Goal: Information Seeking & Learning: Compare options

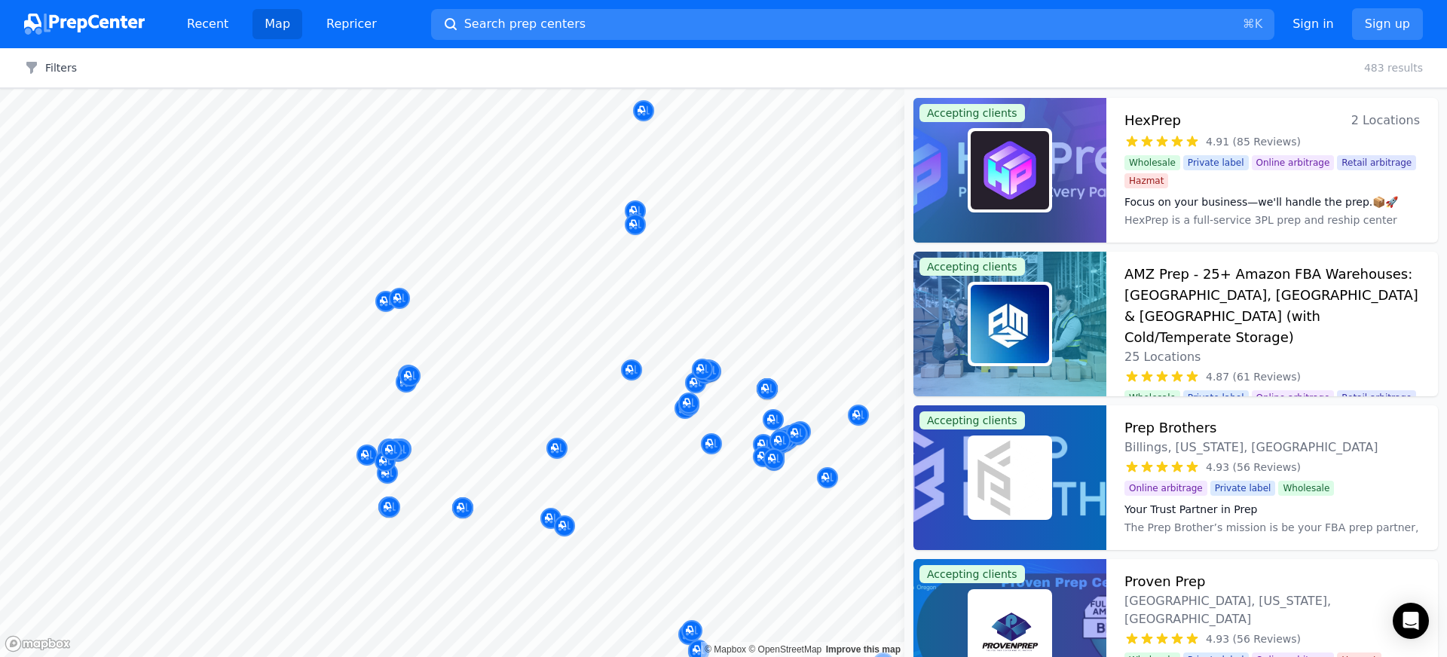
click at [599, 274] on div at bounding box center [537, 277] width 289 height 12
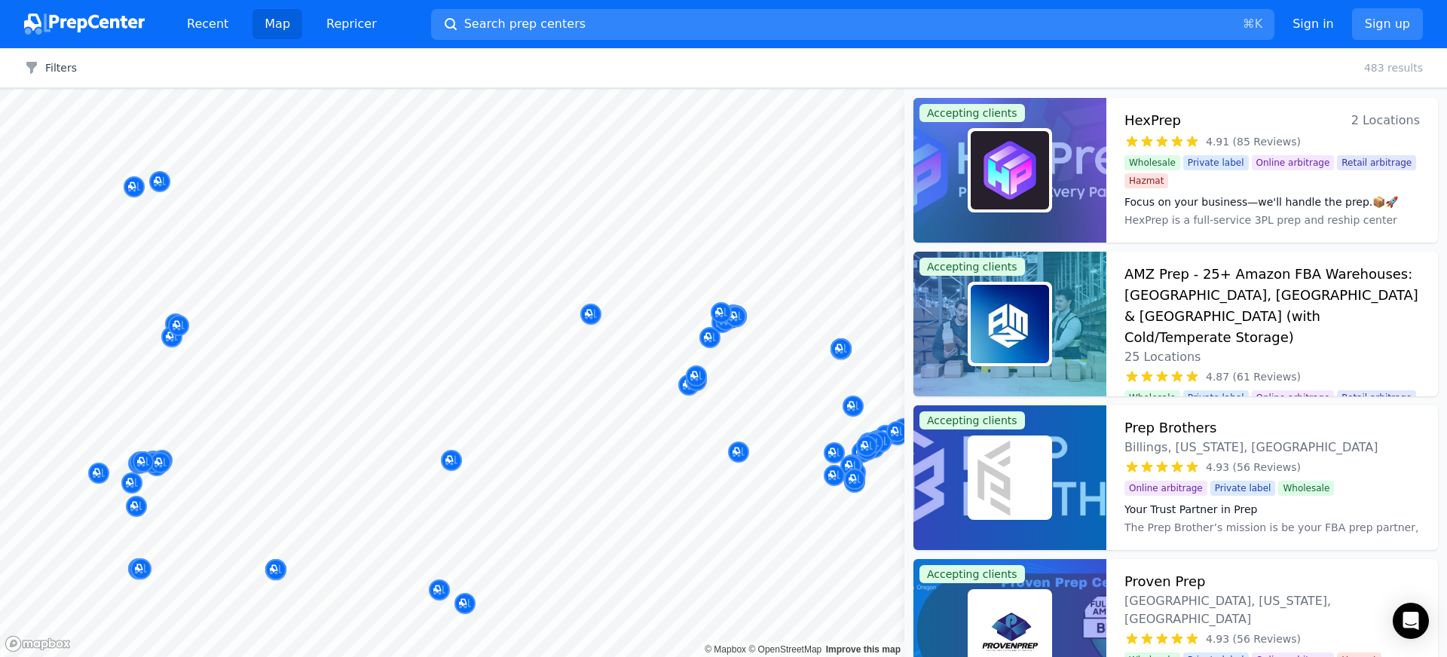
click at [652, 176] on body "Recent Map Repricer Search prep centers ⌘ K Open main menu Sign in Sign up Filt…" at bounding box center [723, 328] width 1447 height 657
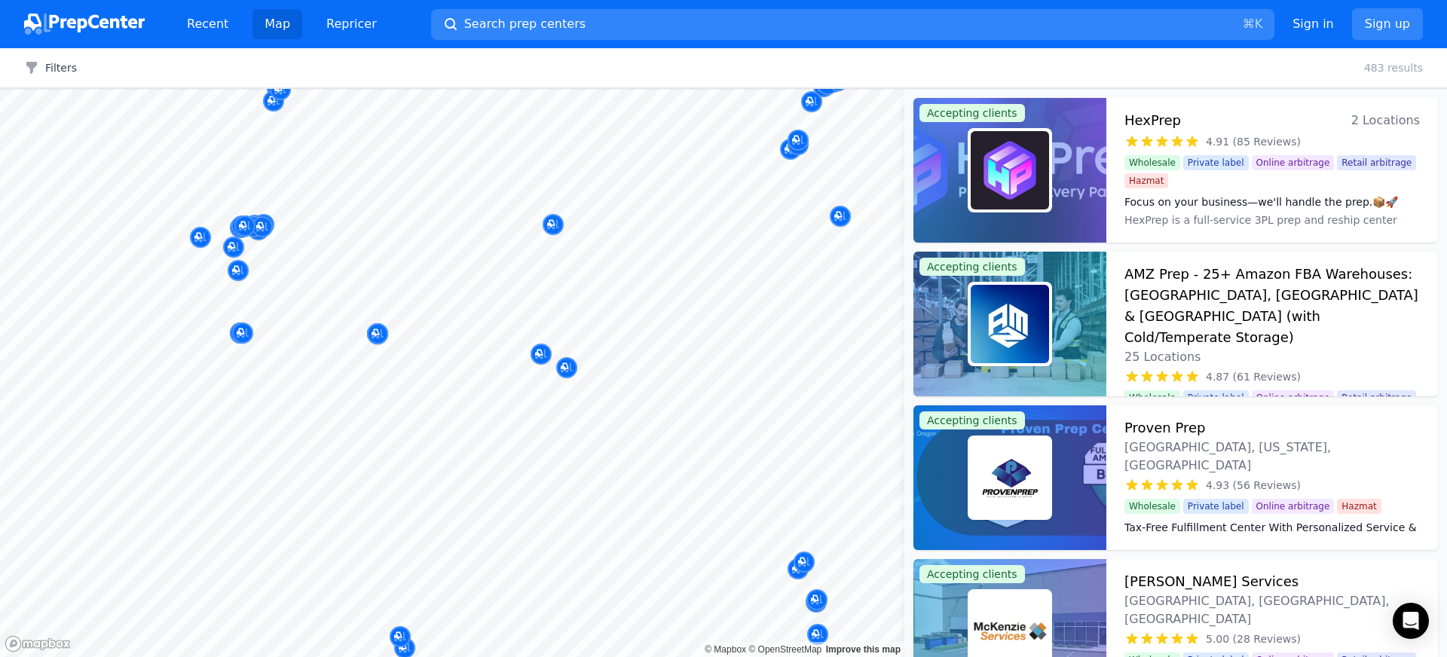
click at [261, 248] on div at bounding box center [237, 254] width 289 height 12
click at [233, 248] on div at bounding box center [237, 254] width 289 height 12
click at [550, 228] on icon "Map marker" at bounding box center [553, 224] width 12 height 15
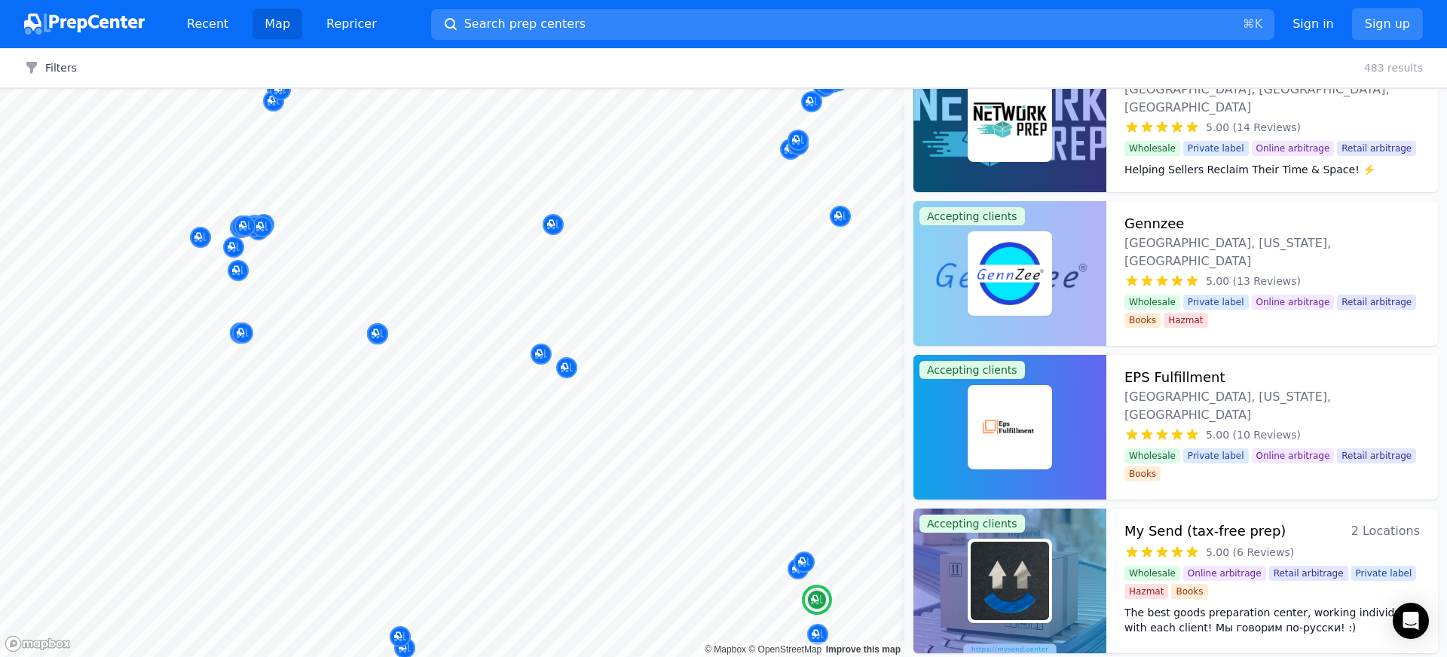
scroll to position [1168, 0]
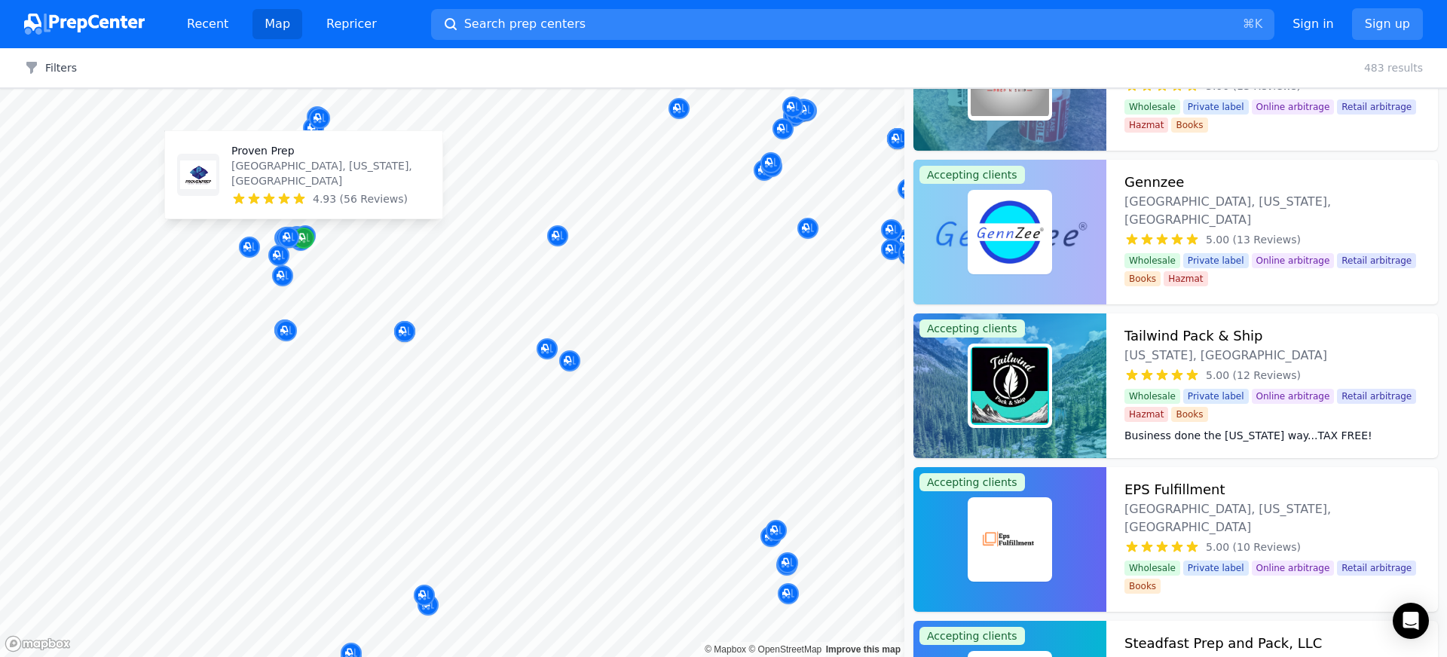
click at [301, 239] on icon "Map marker" at bounding box center [302, 238] width 8 height 8
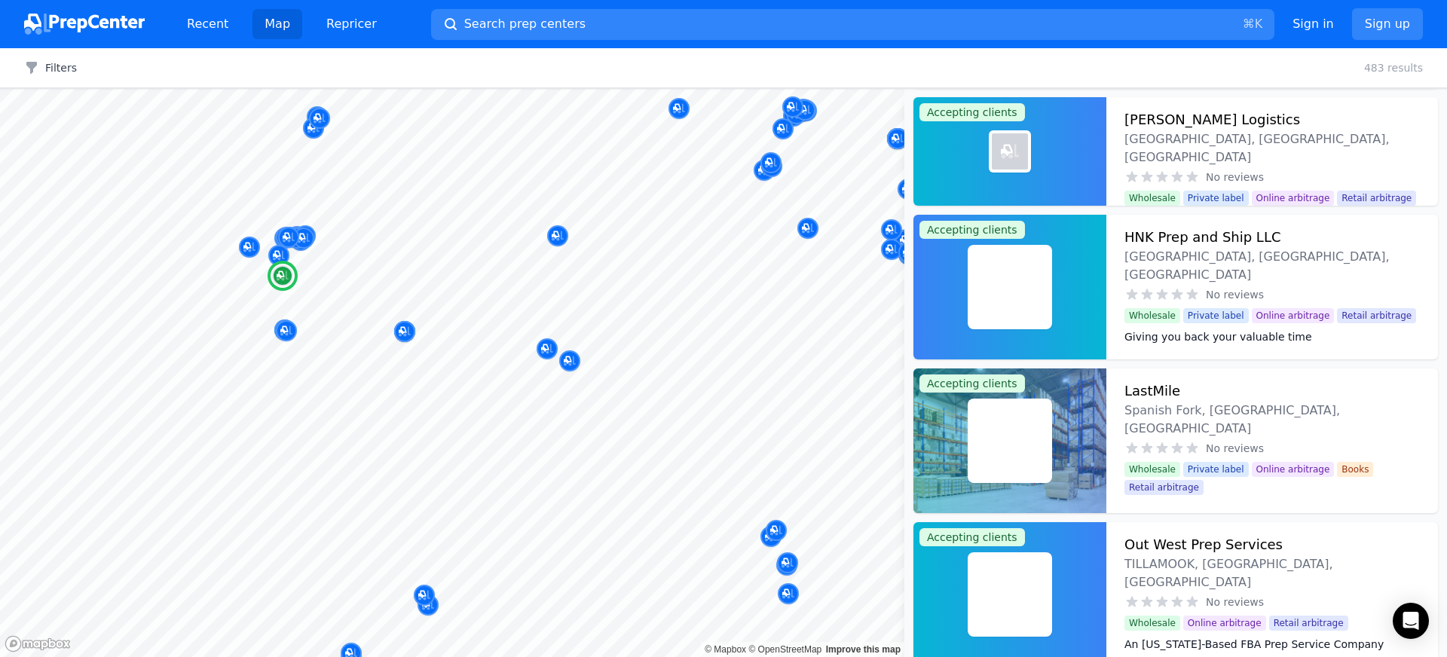
scroll to position [7269, 0]
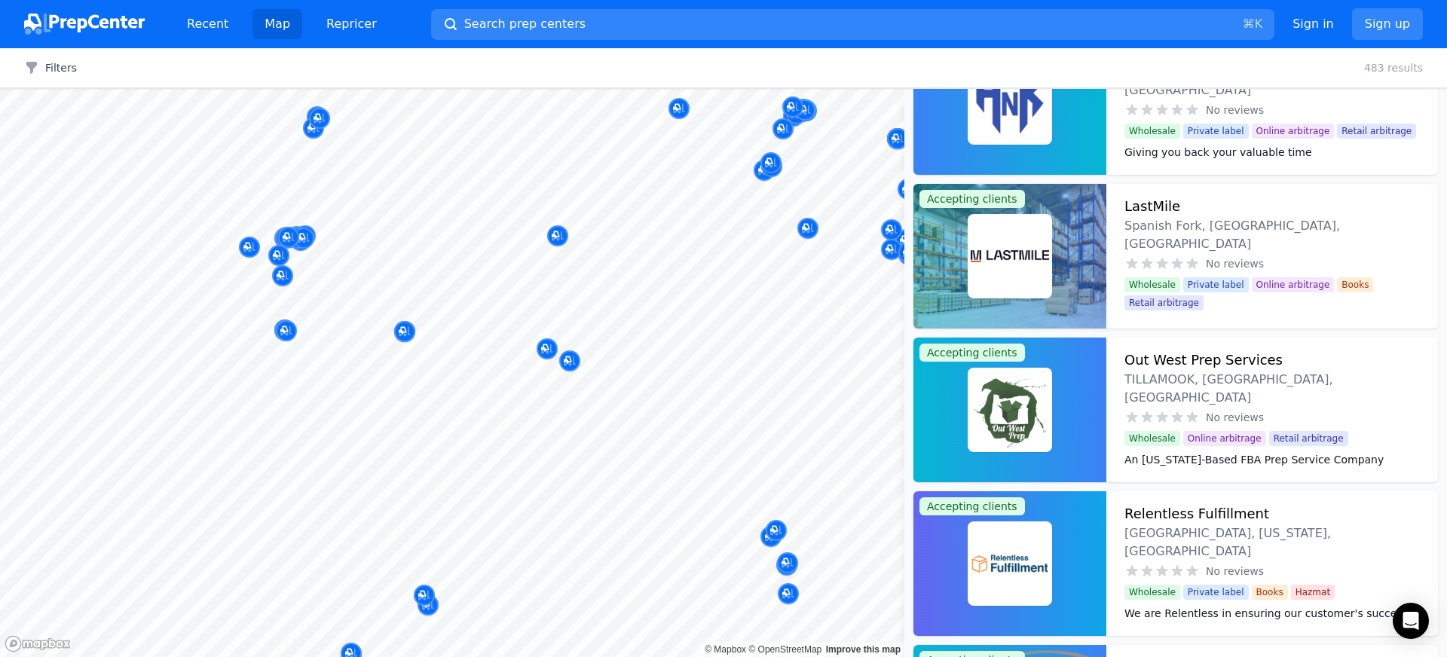
click at [544, 349] on div at bounding box center [566, 351] width 289 height 12
click at [289, 333] on icon "Map marker" at bounding box center [286, 331] width 12 height 10
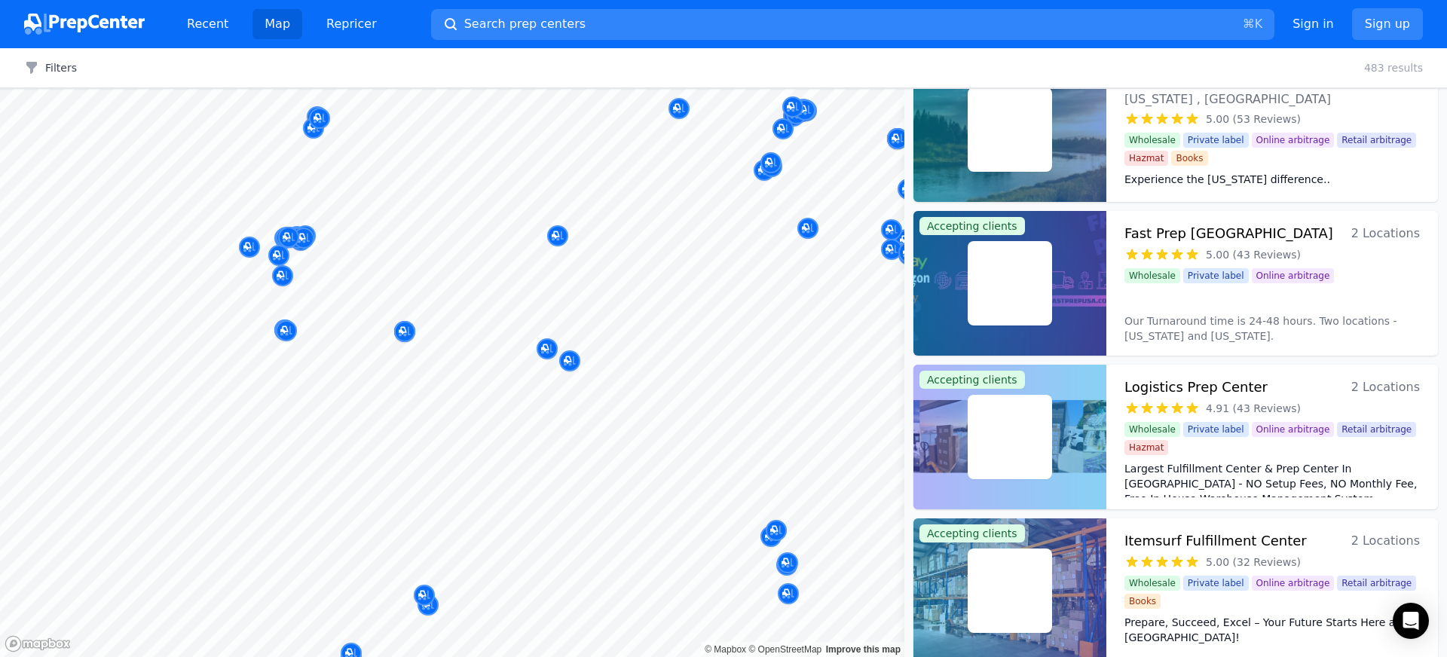
scroll to position [9570, 0]
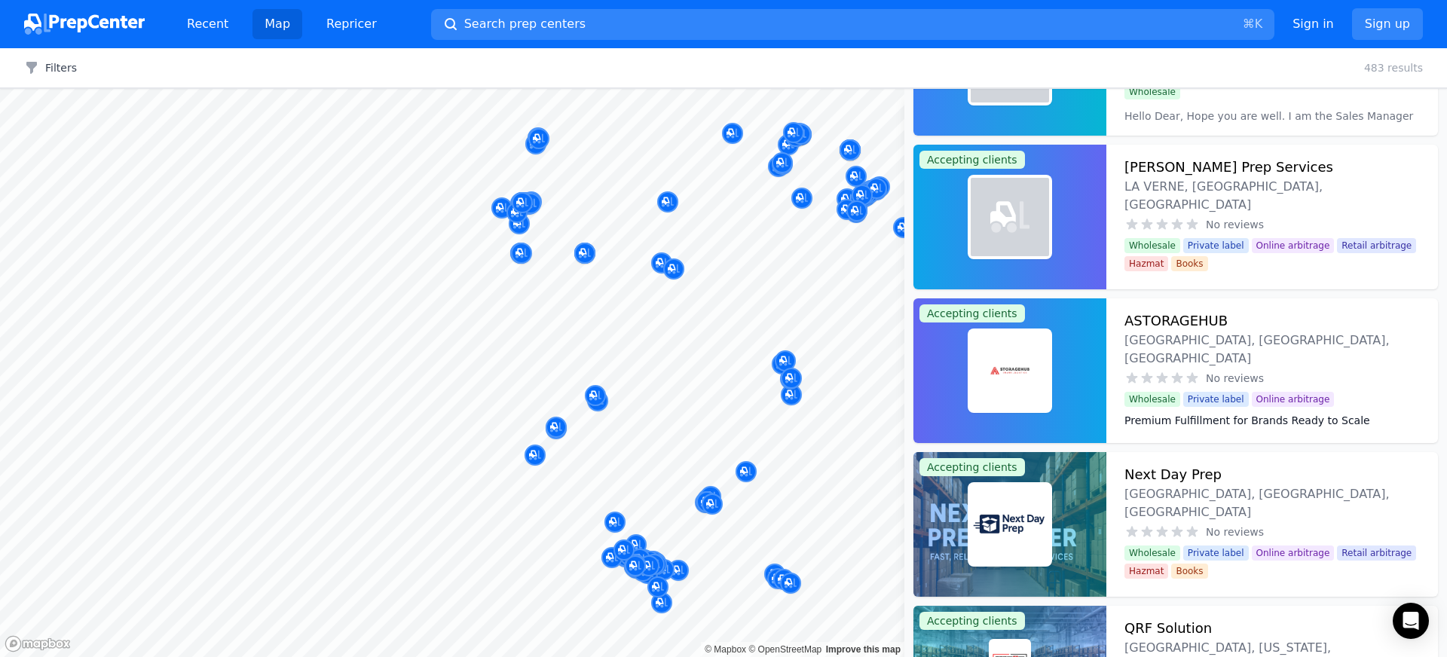
click at [556, 428] on div at bounding box center [596, 425] width 289 height 12
click at [534, 455] on icon "Map marker" at bounding box center [535, 455] width 12 height 15
click at [535, 453] on icon "Map marker" at bounding box center [533, 455] width 8 height 8
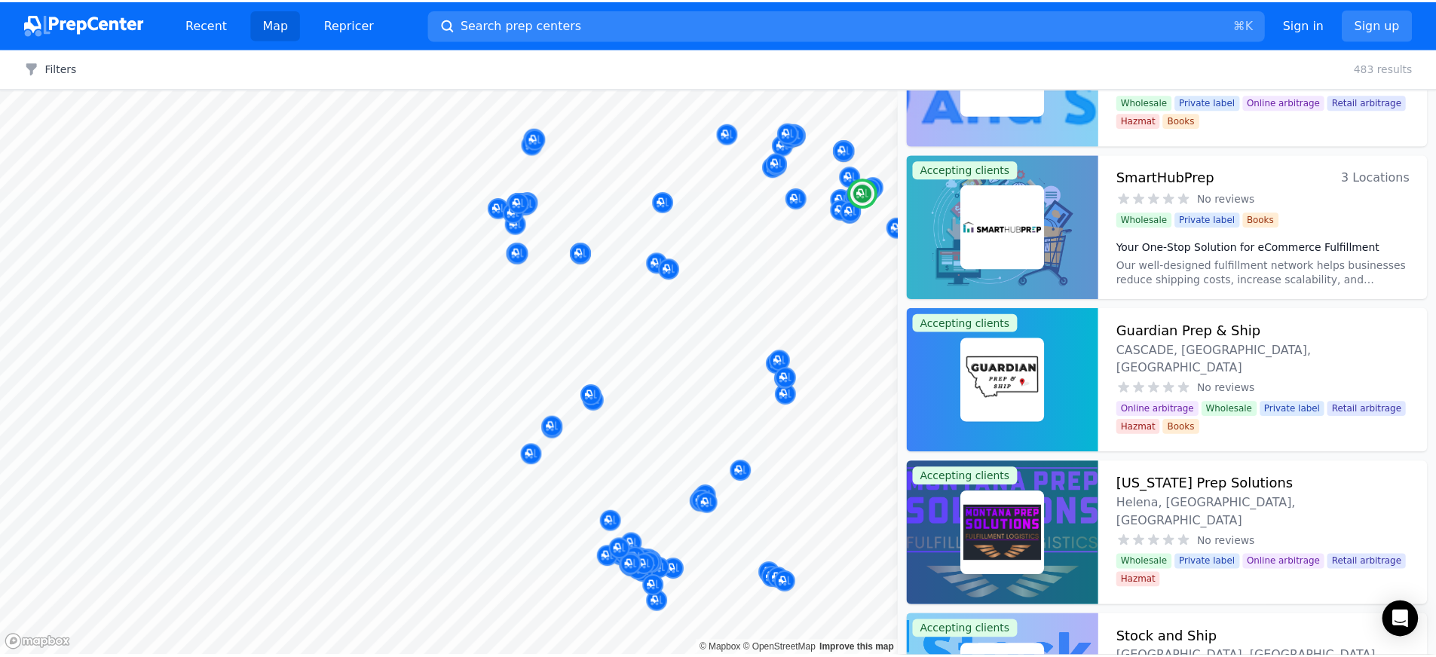
scroll to position [13574, 0]
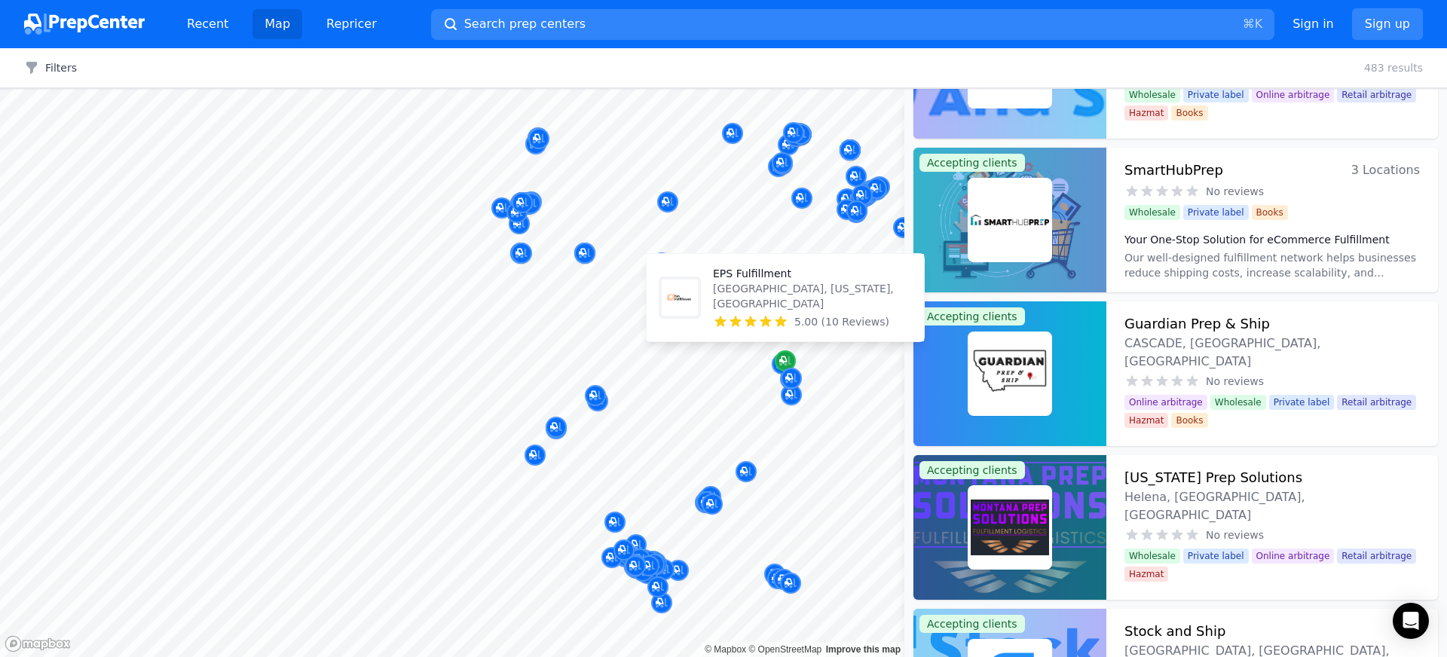
click at [784, 354] on icon "Map marker" at bounding box center [786, 361] width 12 height 15
click at [776, 308] on p "Salt Lake City, Utah, US" at bounding box center [812, 296] width 199 height 30
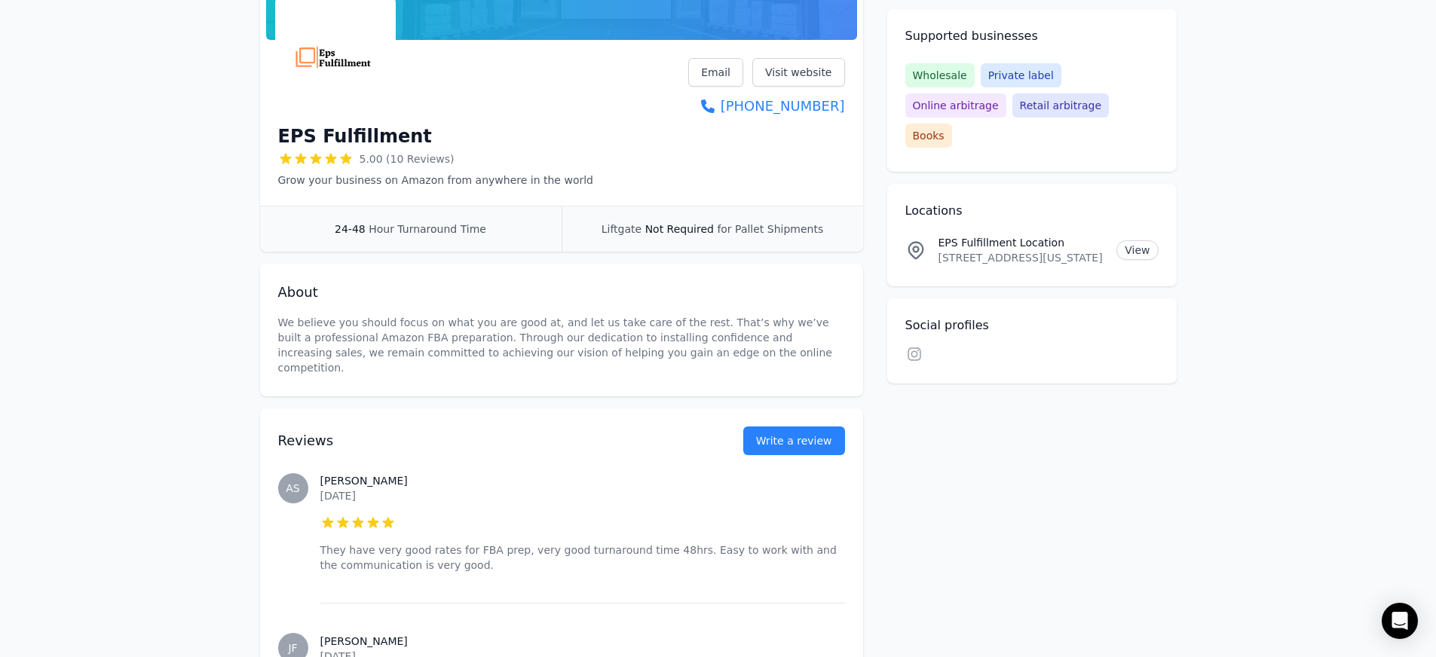
scroll to position [176, 0]
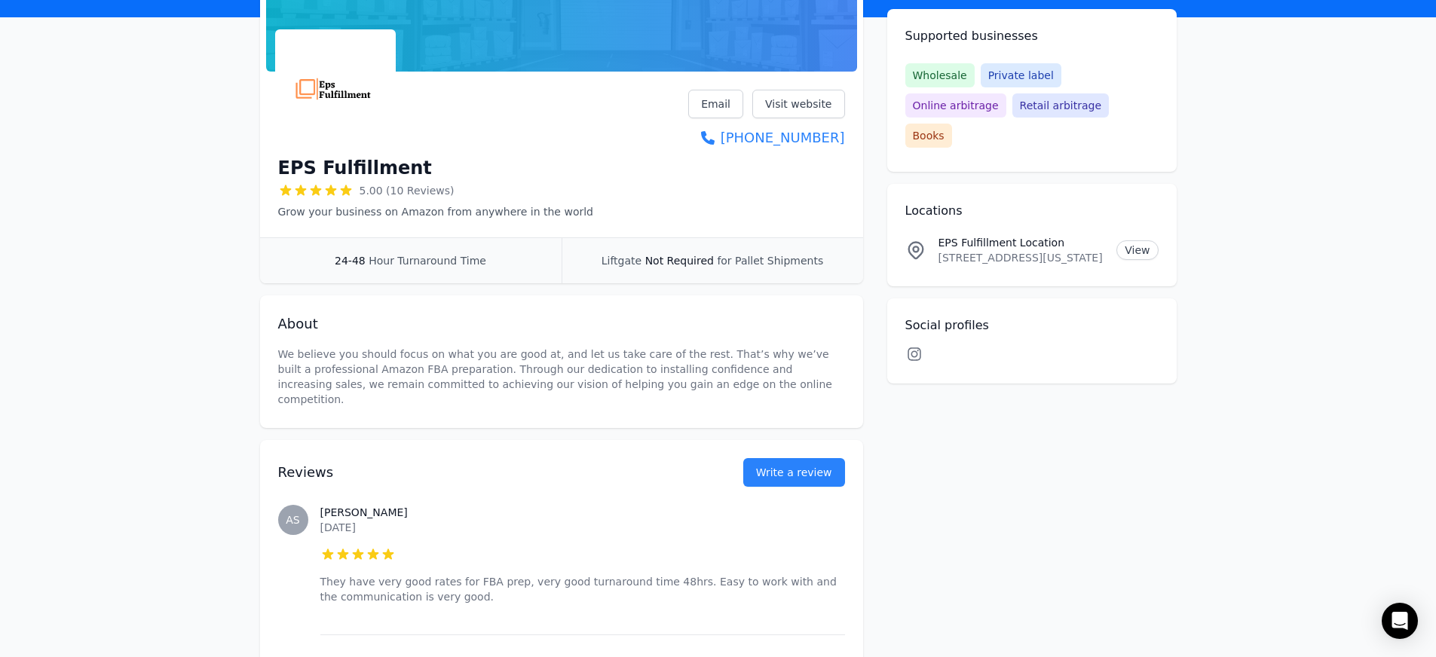
click at [914, 347] on icon at bounding box center [914, 354] width 18 height 15
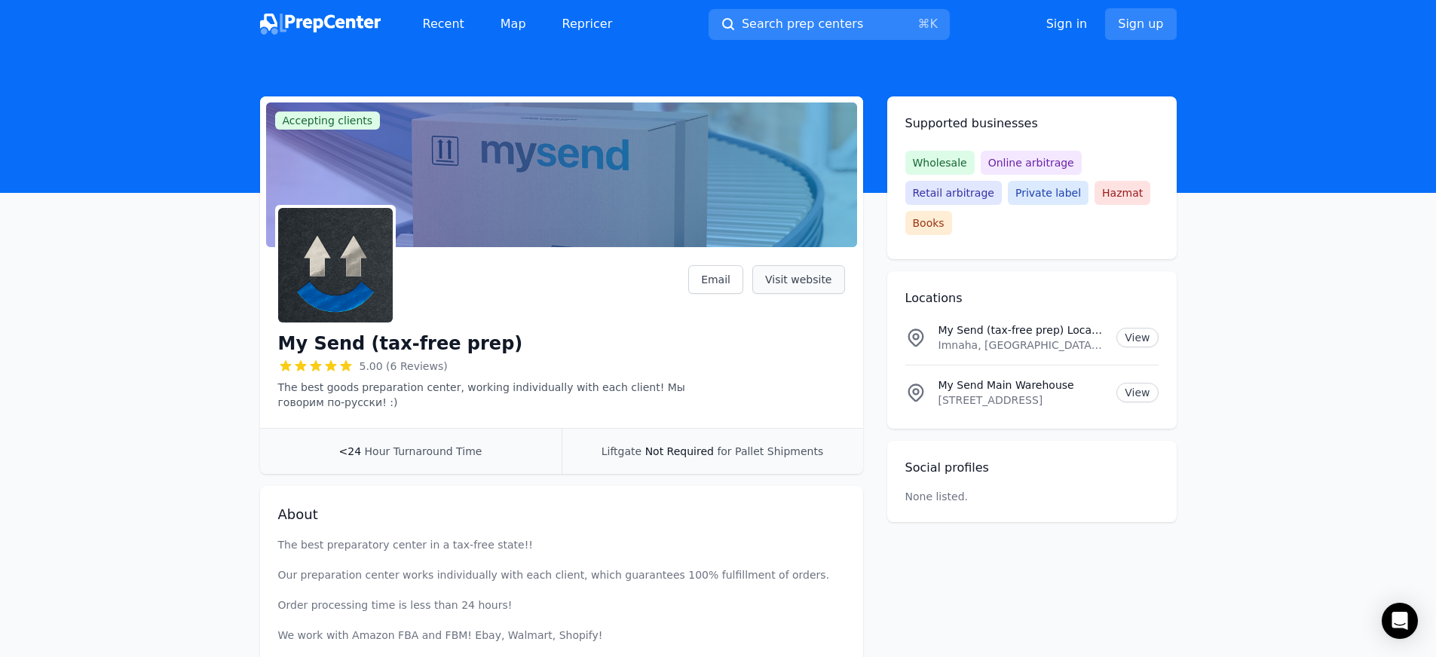
click at [786, 270] on link "Visit website" at bounding box center [798, 279] width 93 height 29
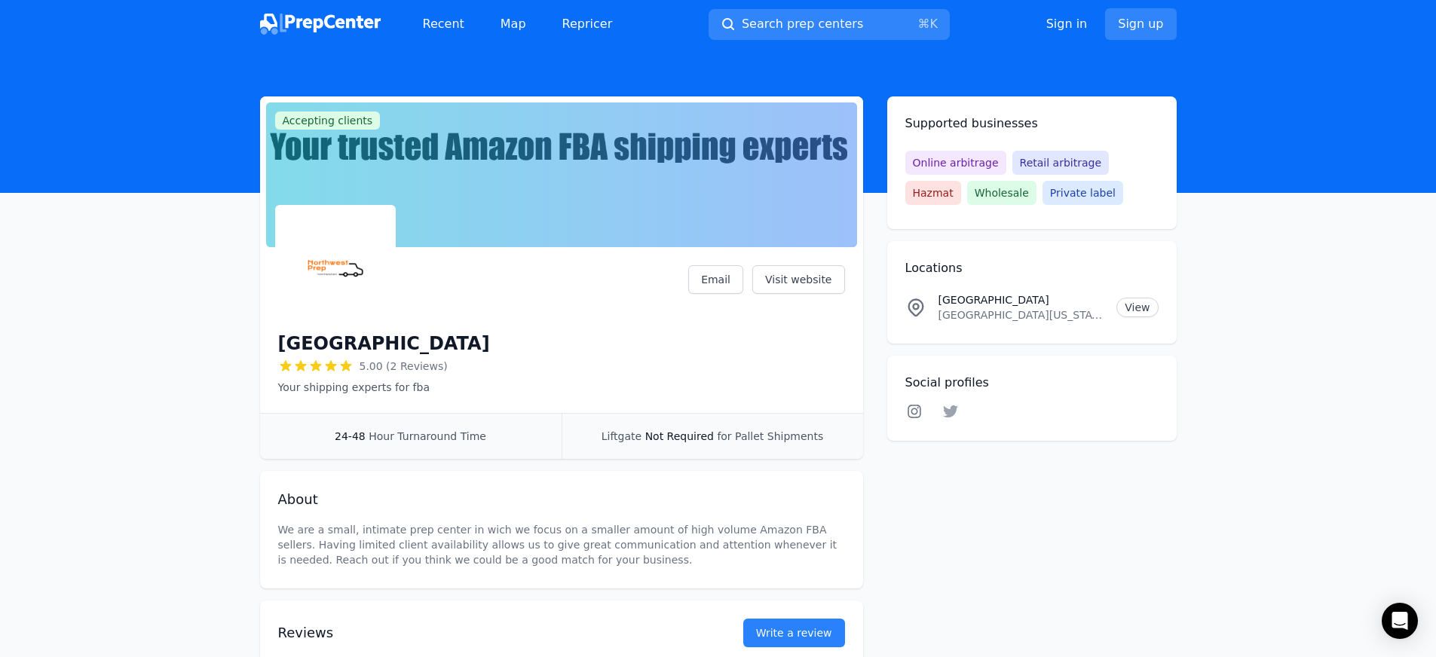
click at [915, 414] on icon at bounding box center [915, 412] width 14 height 14
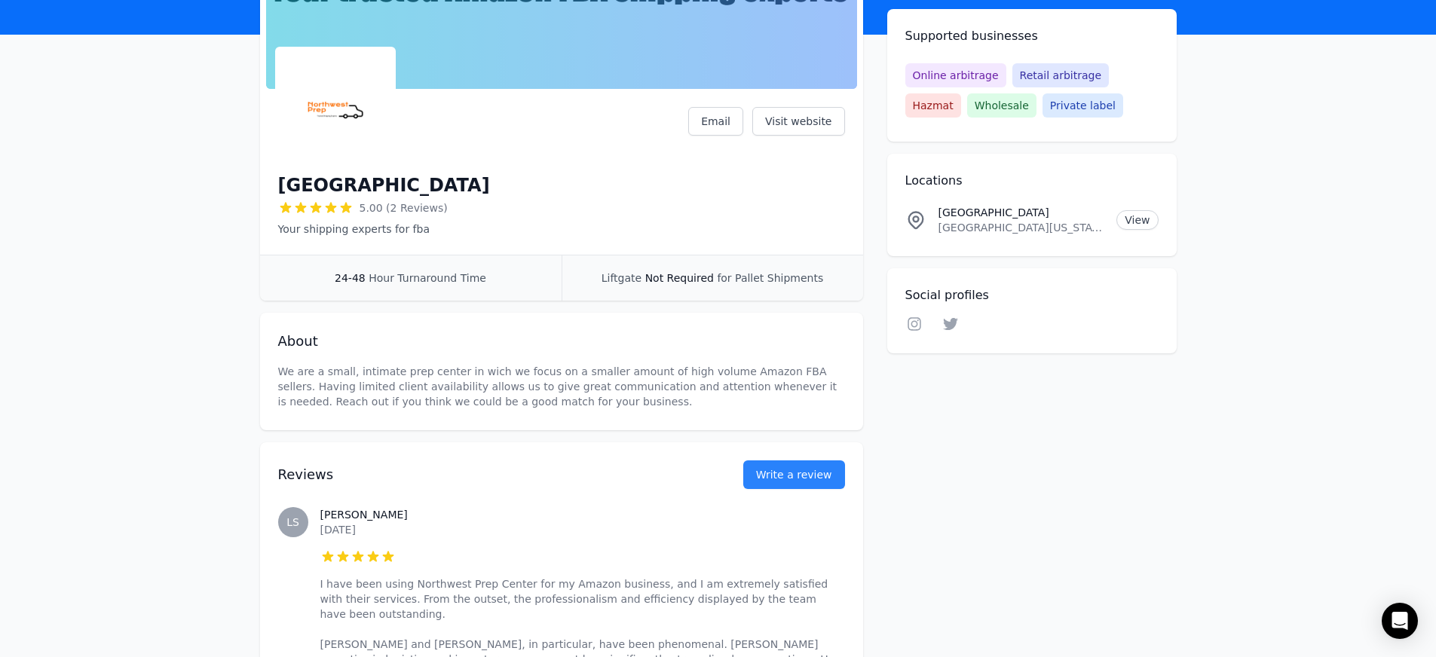
scroll to position [174, 0]
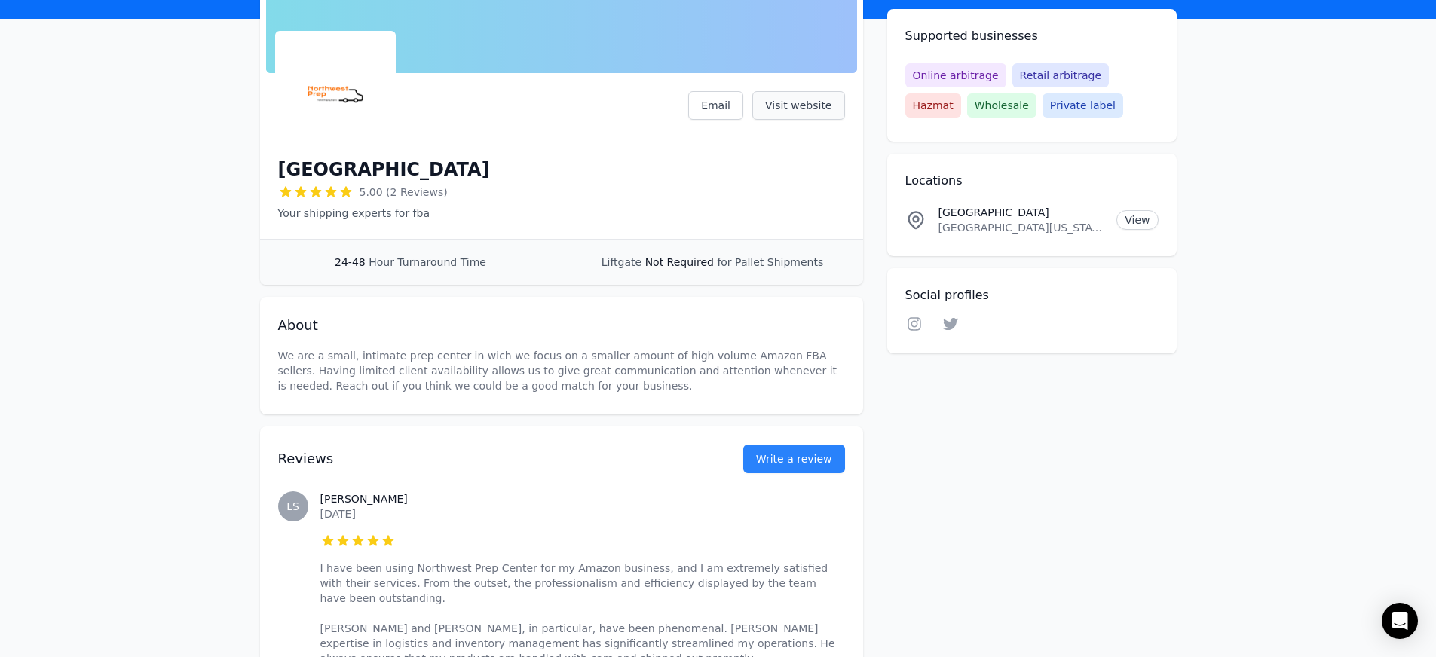
click at [798, 108] on link "Visit website" at bounding box center [798, 105] width 93 height 29
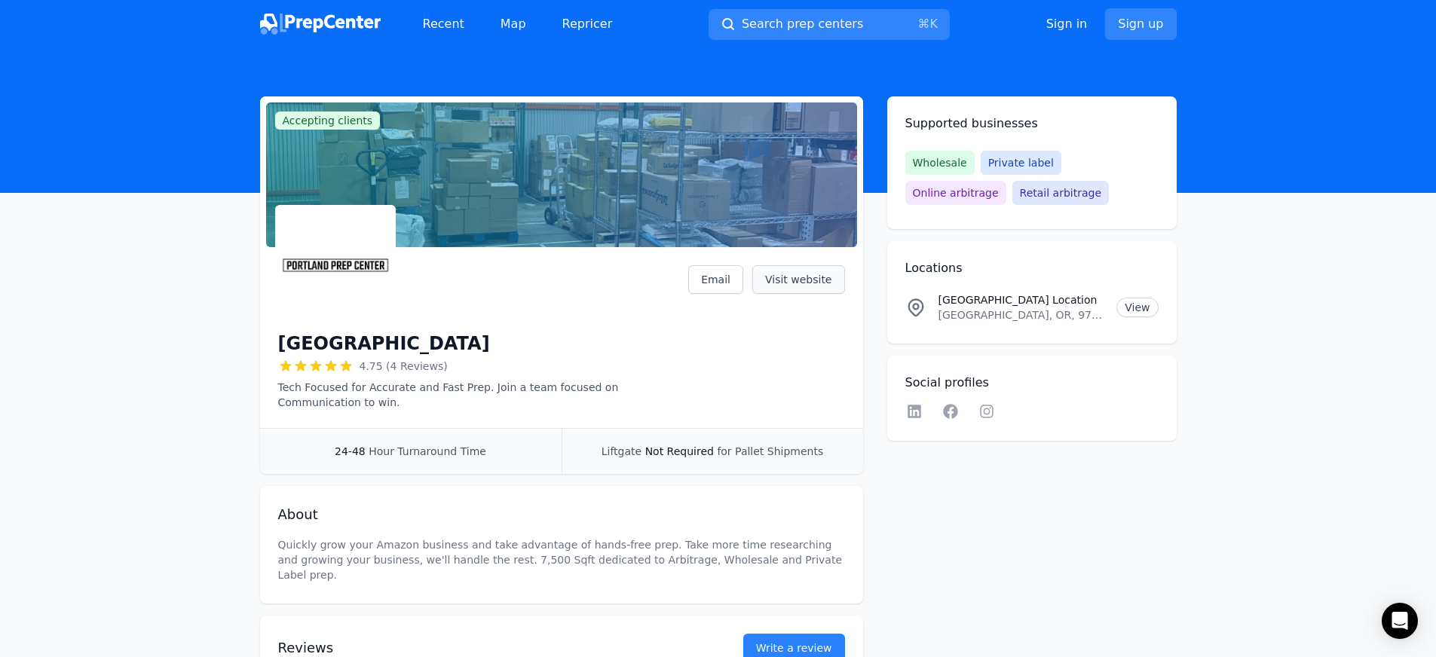
click at [807, 277] on link "Visit website" at bounding box center [798, 279] width 93 height 29
click at [985, 417] on icon at bounding box center [987, 411] width 18 height 15
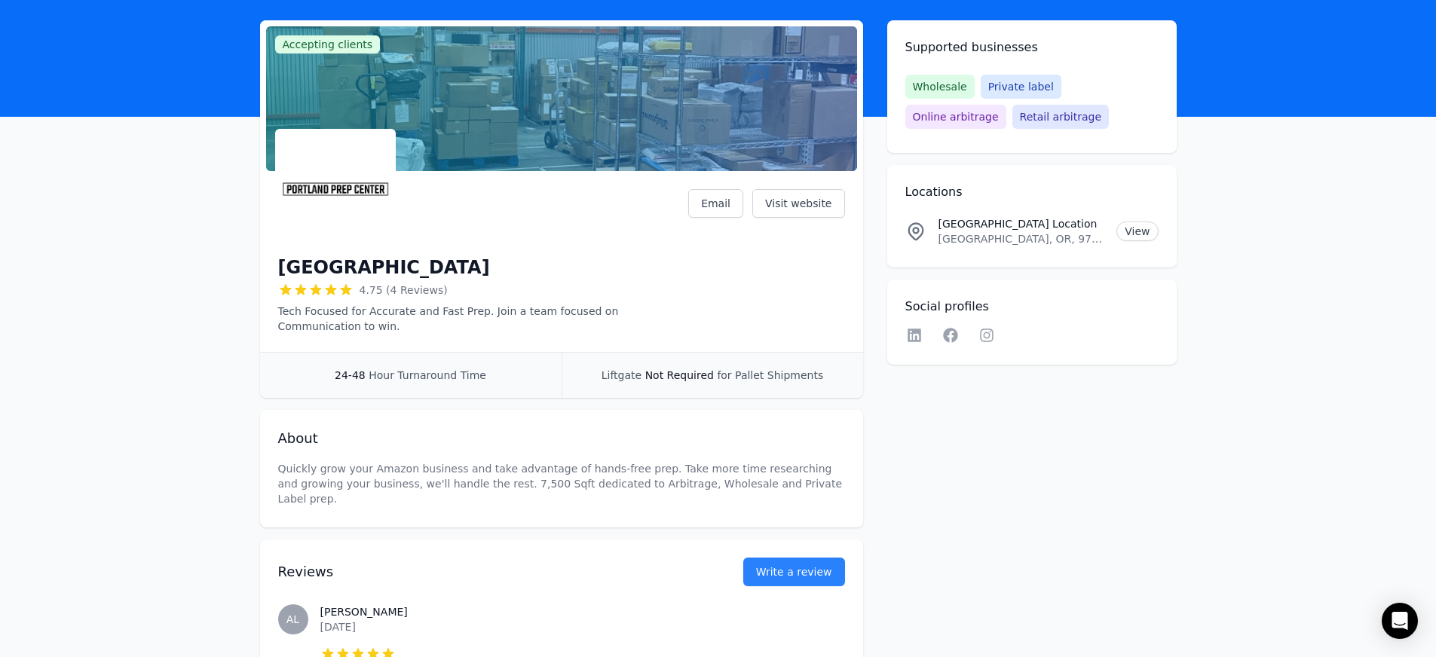
scroll to position [513, 0]
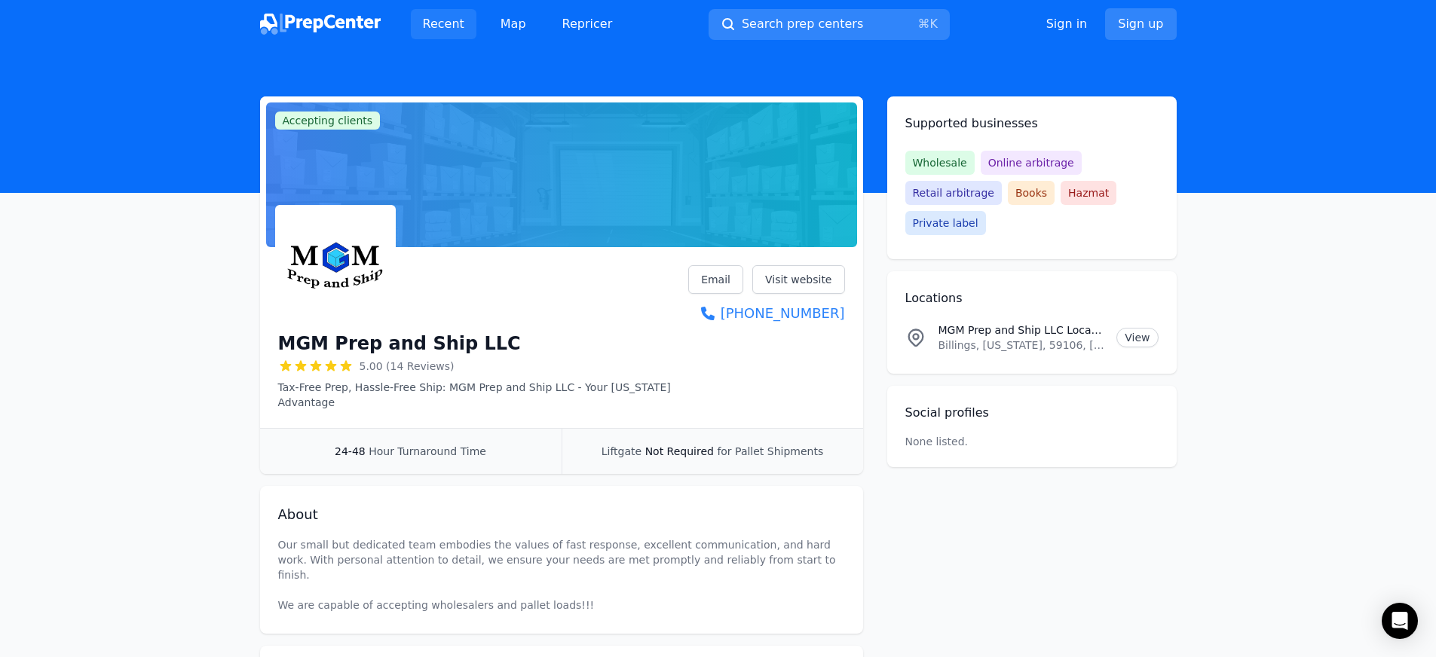
click at [458, 25] on link "Recent" at bounding box center [444, 24] width 66 height 30
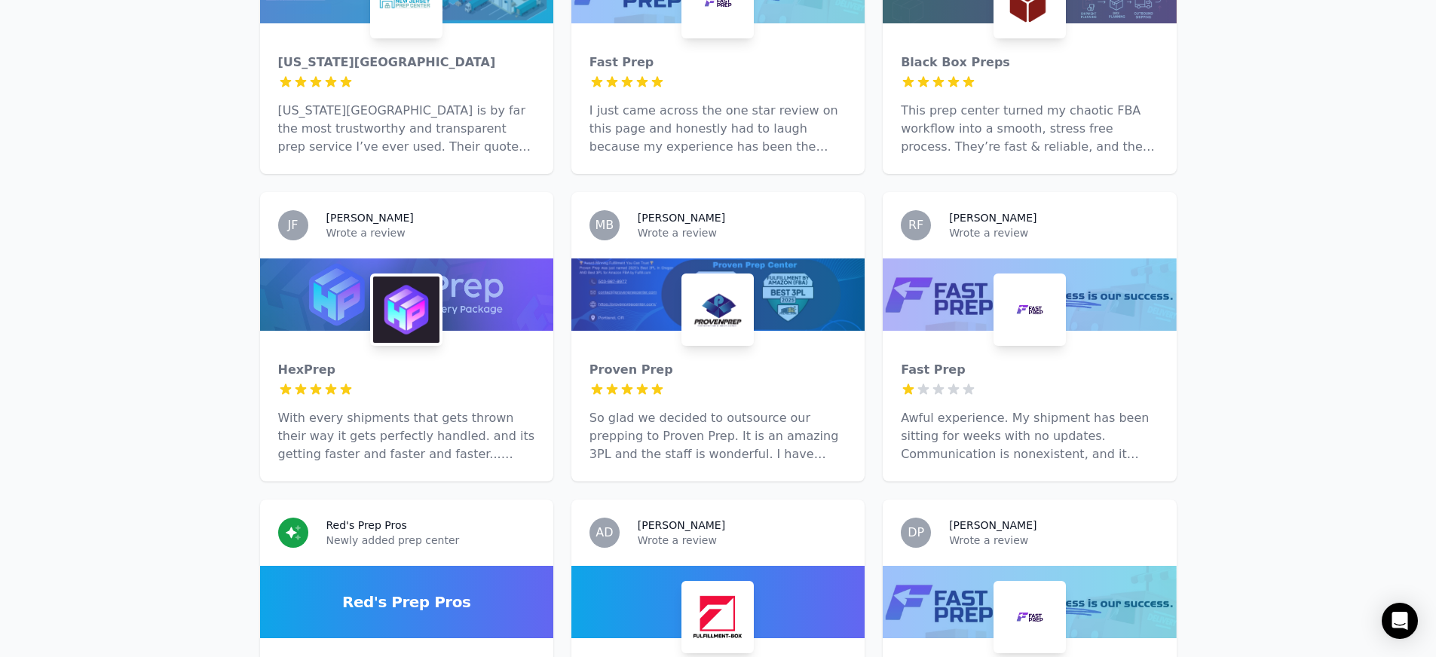
scroll to position [623, 0]
